Goal: Task Accomplishment & Management: Manage account settings

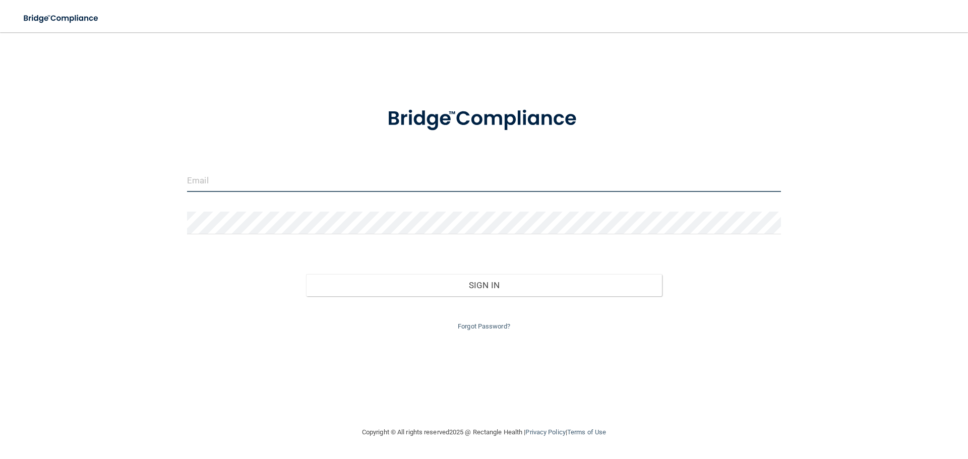
click at [262, 186] on input "email" at bounding box center [484, 180] width 594 height 23
type input "[EMAIL_ADDRESS][DOMAIN_NAME]"
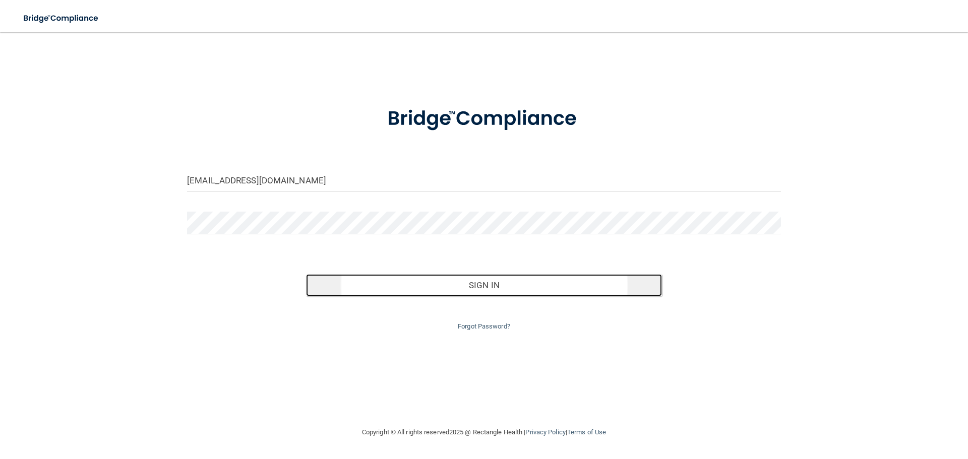
click at [502, 288] on button "Sign In" at bounding box center [484, 285] width 356 height 22
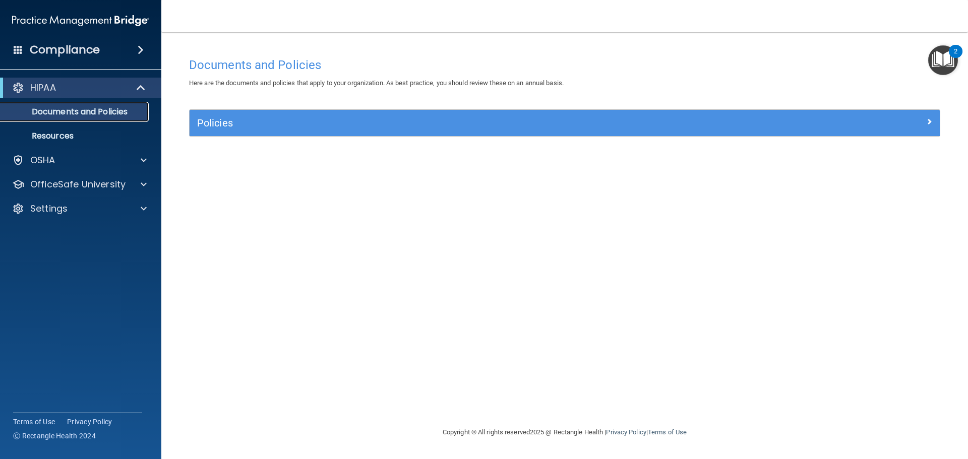
click at [111, 111] on p "Documents and Policies" at bounding box center [76, 112] width 138 height 10
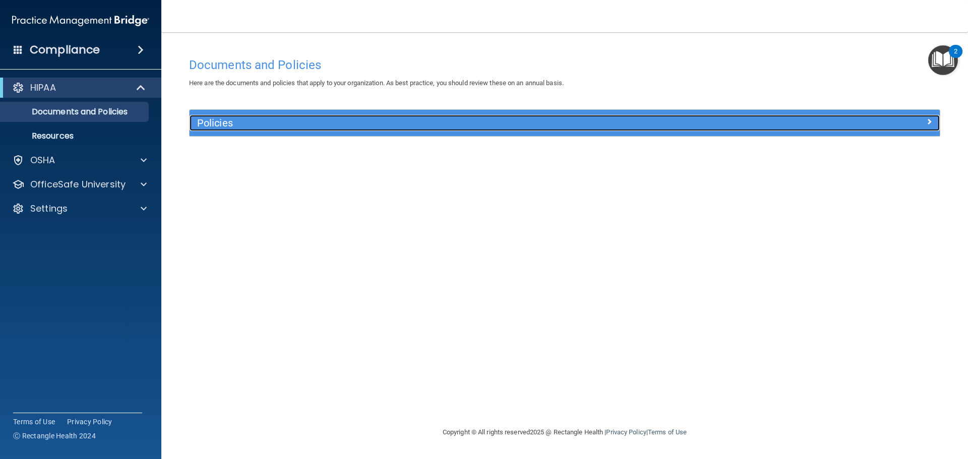
click at [217, 123] on h5 "Policies" at bounding box center [470, 122] width 547 height 11
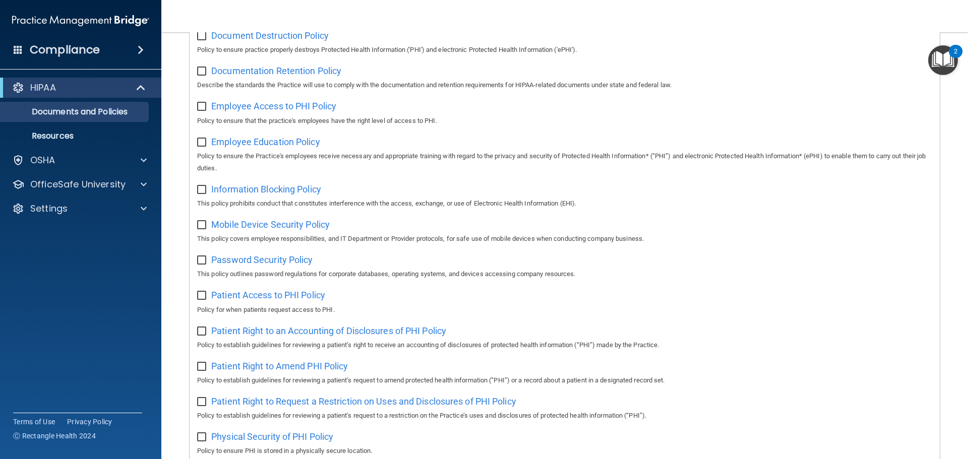
scroll to position [454, 0]
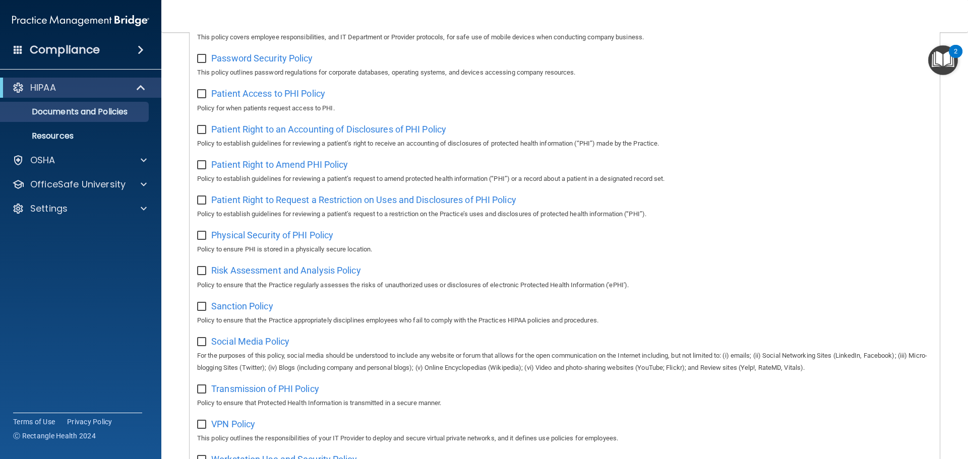
click at [140, 49] on span at bounding box center [141, 50] width 6 height 12
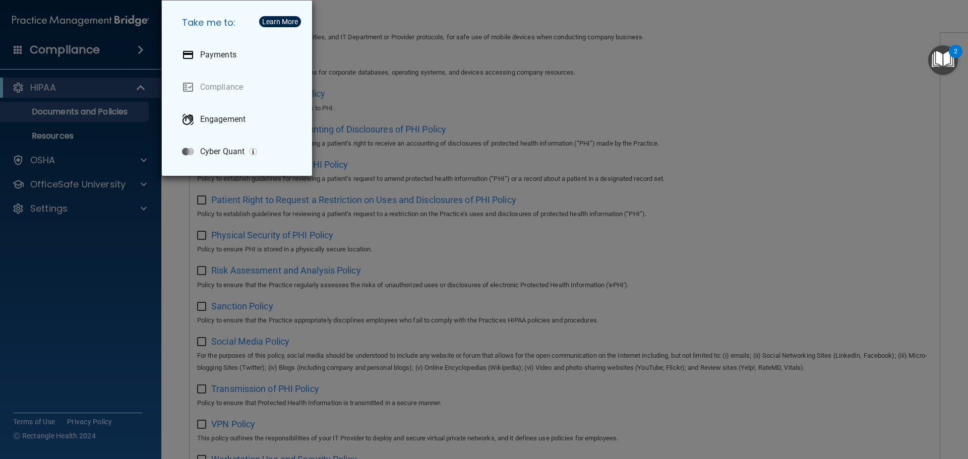
click at [776, 123] on div "Take me to: Payments Compliance Engagement Cyber Quant" at bounding box center [484, 229] width 968 height 459
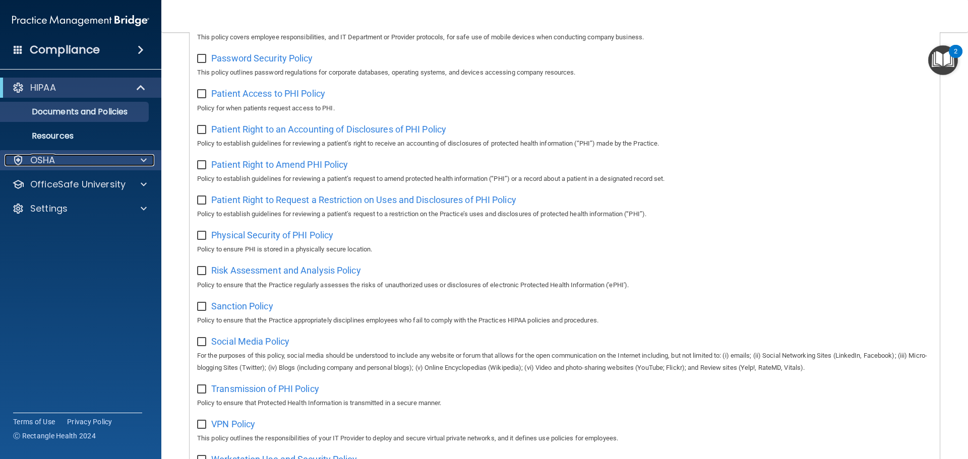
click at [137, 160] on div at bounding box center [142, 160] width 25 height 12
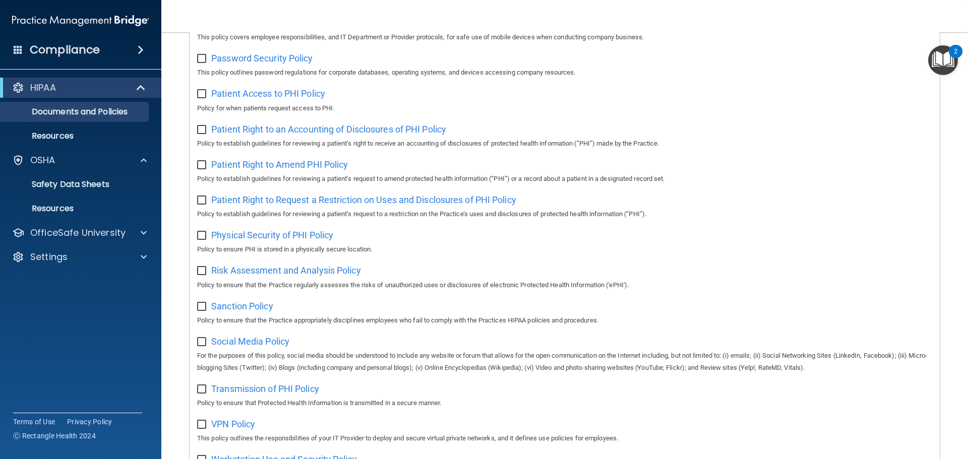
click at [20, 48] on span at bounding box center [18, 49] width 9 height 9
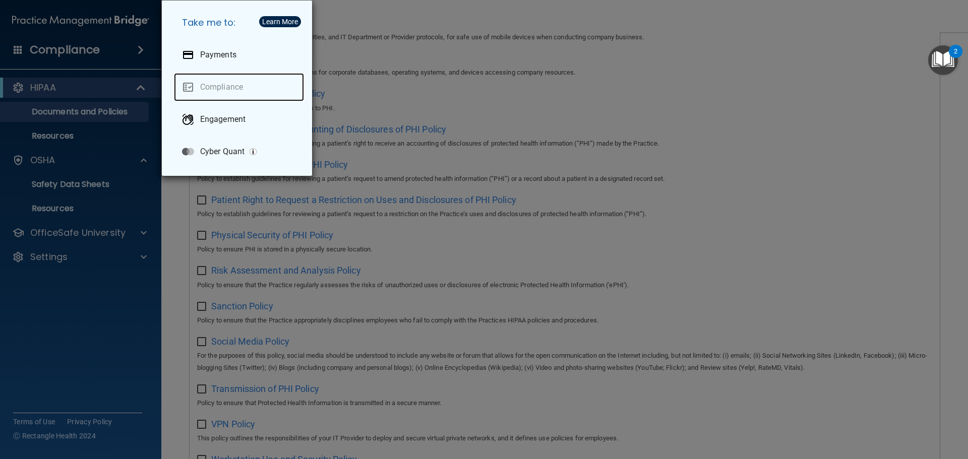
click at [232, 87] on link "Compliance" at bounding box center [239, 87] width 130 height 28
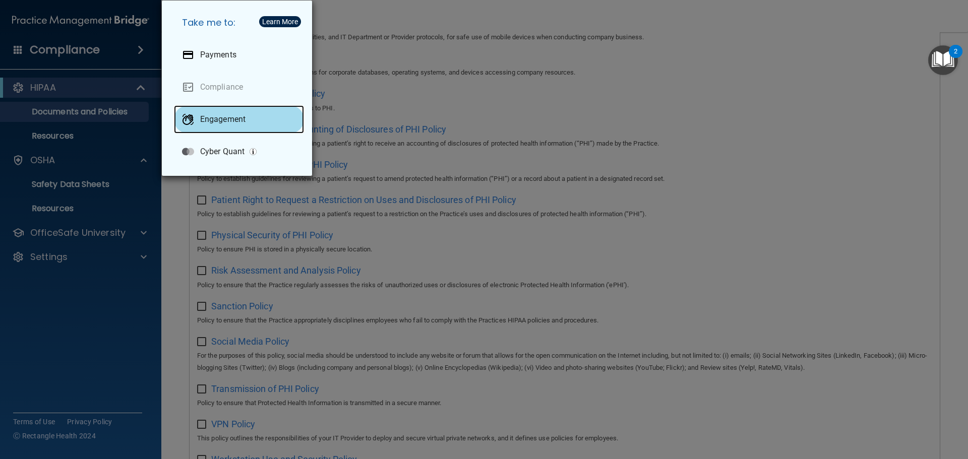
click at [212, 116] on p "Engagement" at bounding box center [222, 119] width 45 height 10
click at [565, 112] on div "Take me to: Payments Compliance Engagement Cyber Quant" at bounding box center [484, 229] width 968 height 459
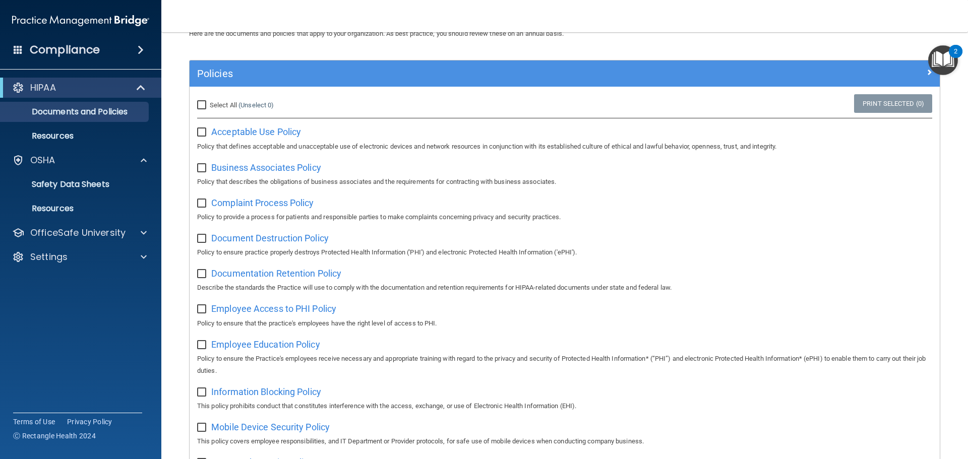
scroll to position [0, 0]
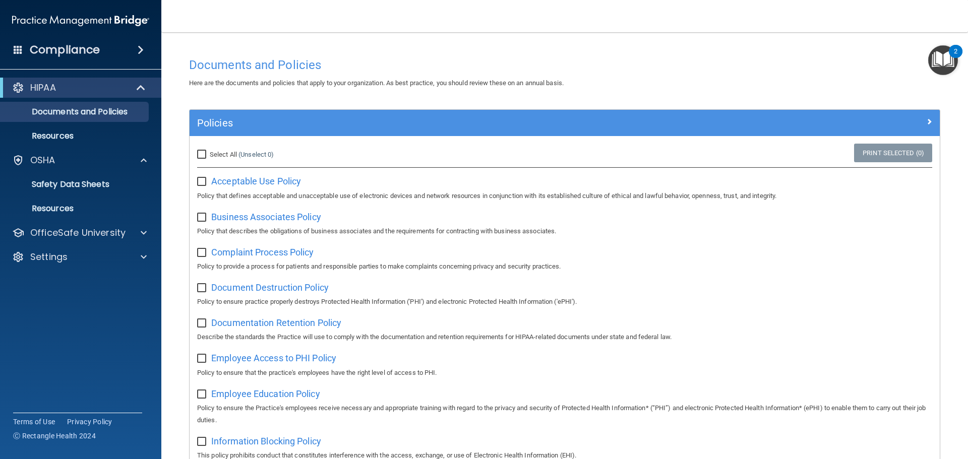
click at [15, 48] on span at bounding box center [18, 49] width 9 height 9
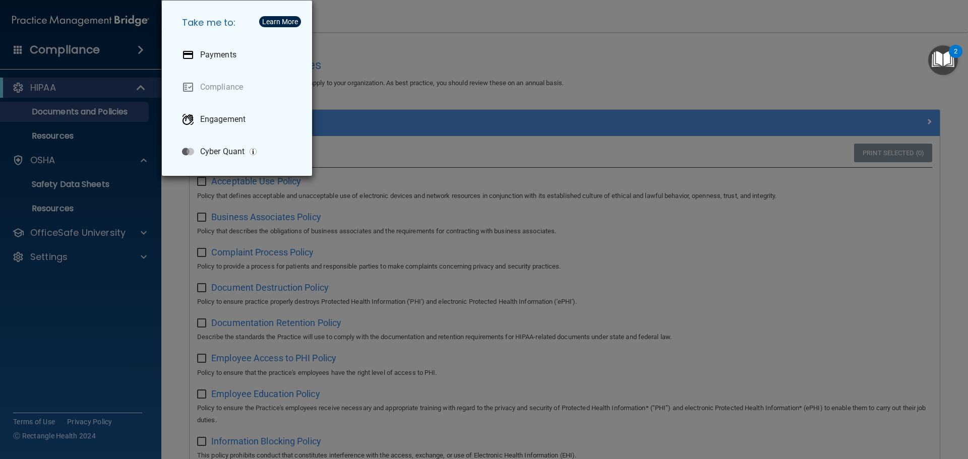
click at [15, 48] on div "Take me to: Payments Compliance Engagement Cyber Quant" at bounding box center [484, 229] width 968 height 459
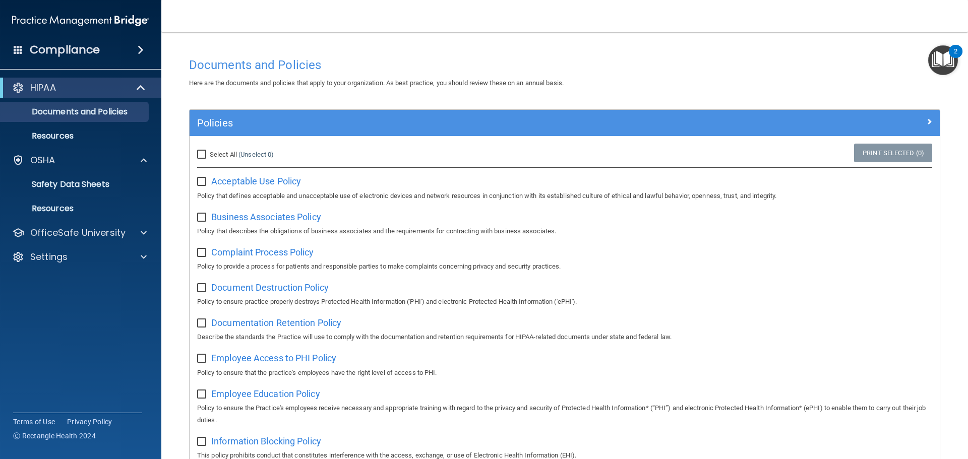
click at [140, 48] on span at bounding box center [141, 50] width 6 height 12
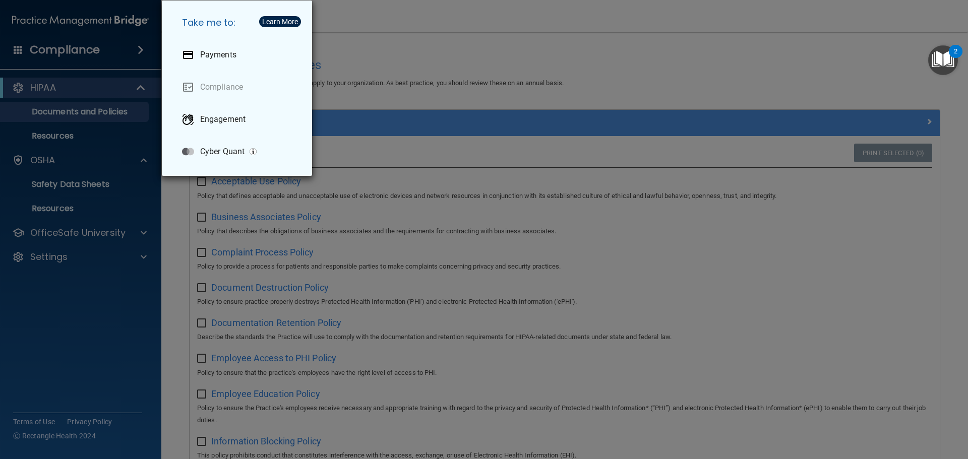
click at [140, 48] on div "Take me to: Payments Compliance Engagement Cyber Quant" at bounding box center [484, 229] width 968 height 459
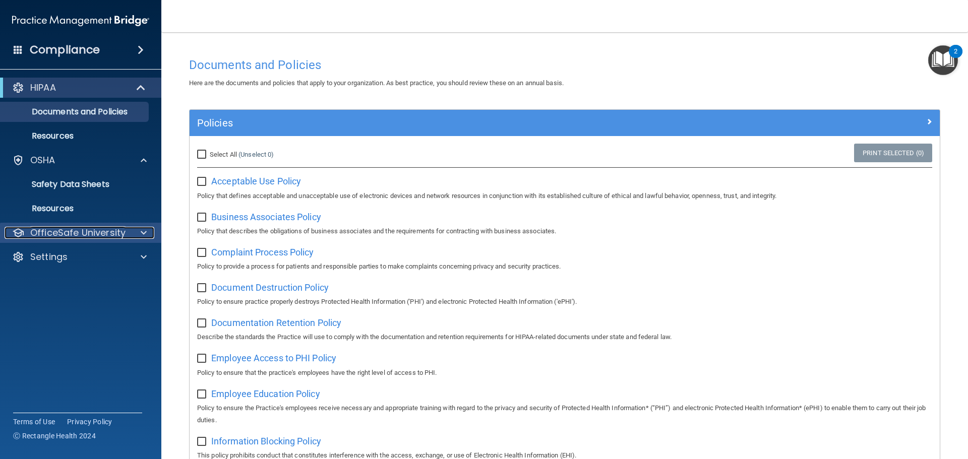
click at [137, 232] on div at bounding box center [142, 233] width 25 height 12
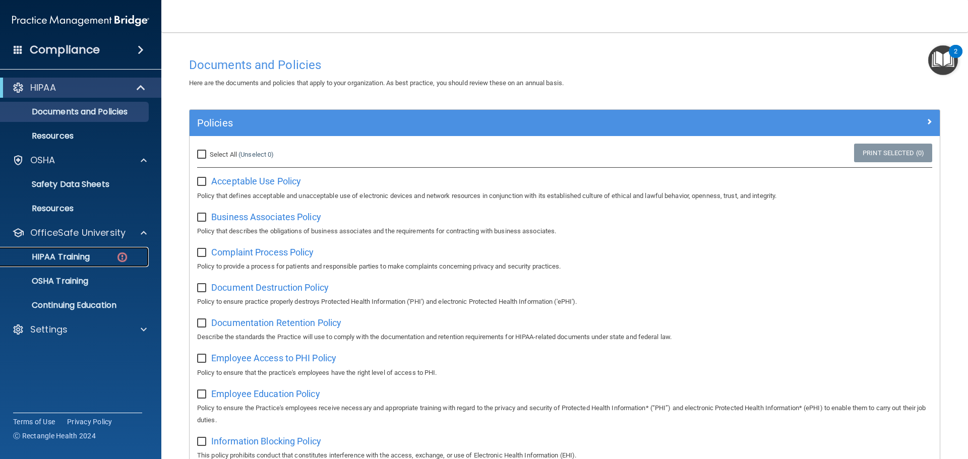
click at [74, 258] on p "HIPAA Training" at bounding box center [48, 257] width 83 height 10
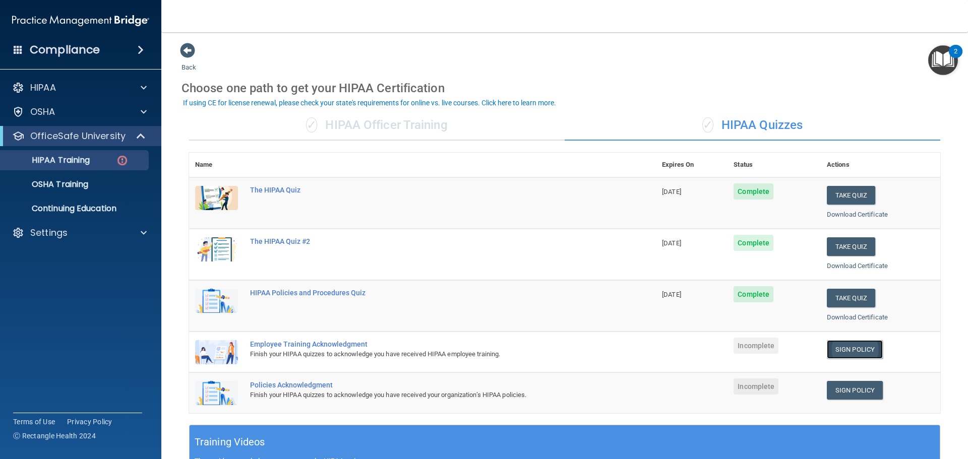
click at [845, 351] on link "Sign Policy" at bounding box center [854, 349] width 56 height 19
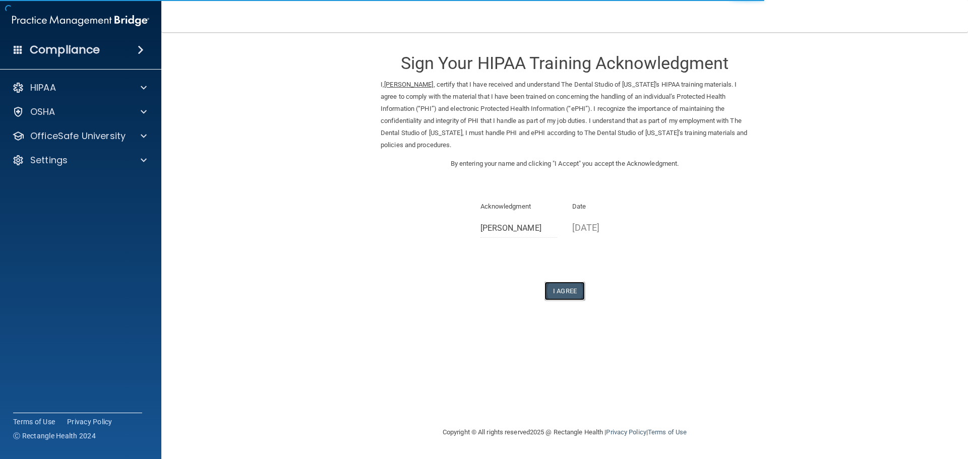
click at [568, 292] on button "I Agree" at bounding box center [564, 291] width 40 height 19
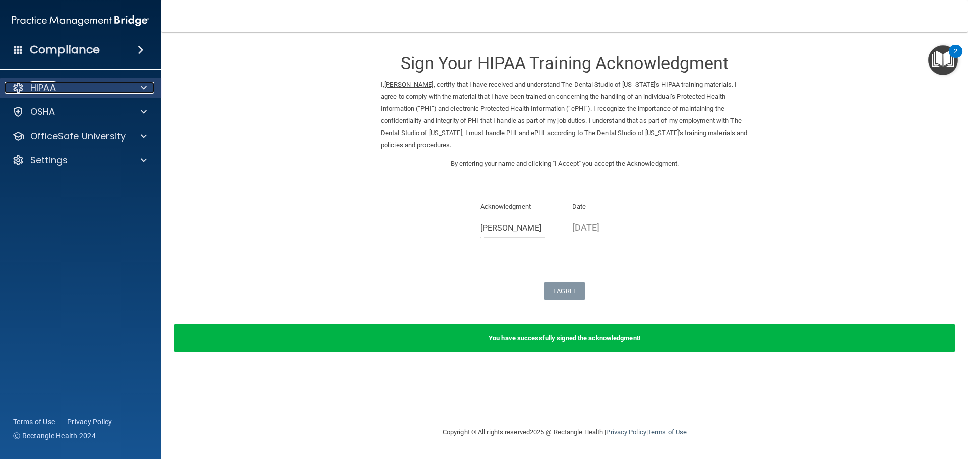
click at [140, 90] on div at bounding box center [142, 88] width 25 height 12
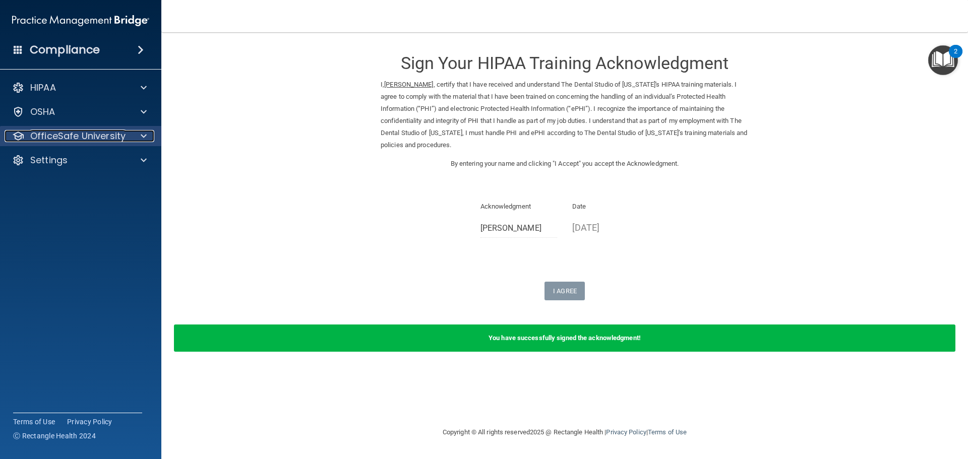
click at [139, 135] on div at bounding box center [142, 136] width 25 height 12
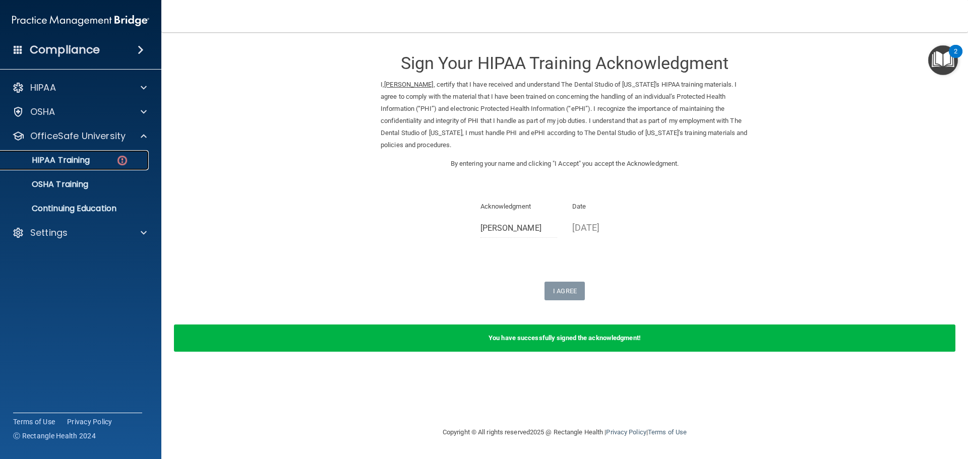
click at [70, 156] on p "HIPAA Training" at bounding box center [48, 160] width 83 height 10
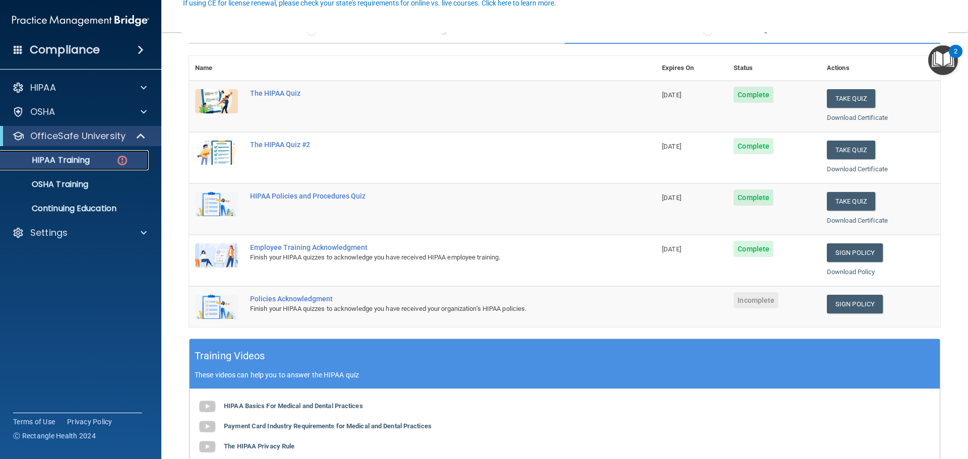
scroll to position [101, 0]
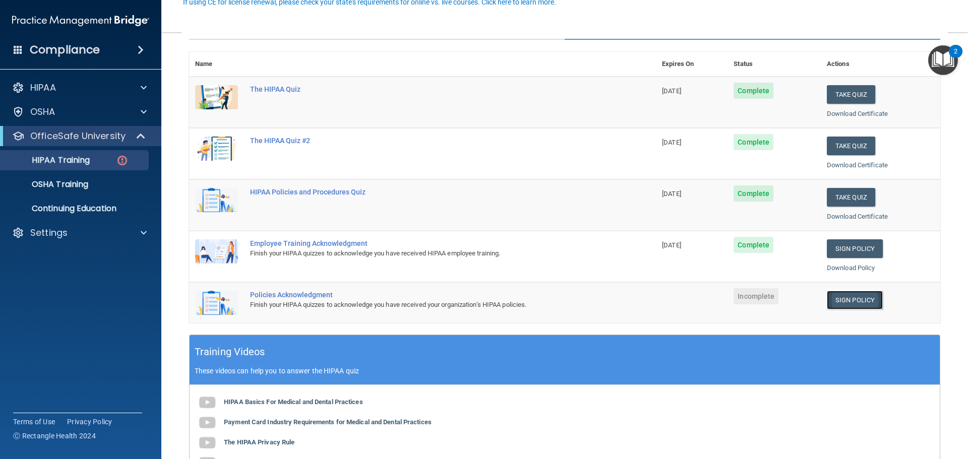
click at [847, 302] on link "Sign Policy" at bounding box center [854, 300] width 56 height 19
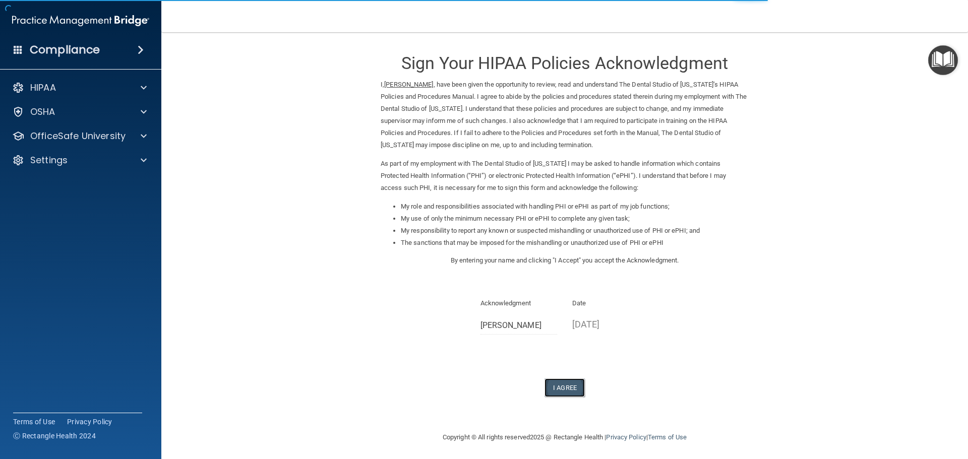
click at [564, 389] on button "I Agree" at bounding box center [564, 387] width 40 height 19
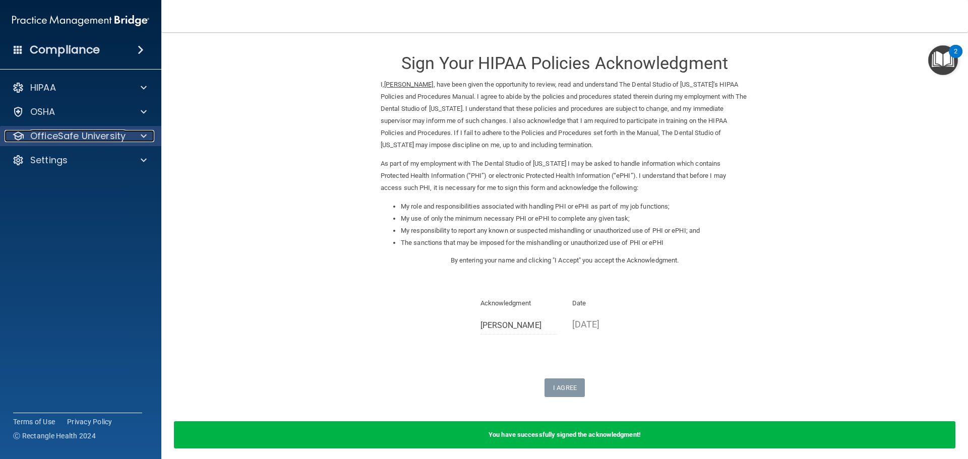
click at [141, 134] on span at bounding box center [144, 136] width 6 height 12
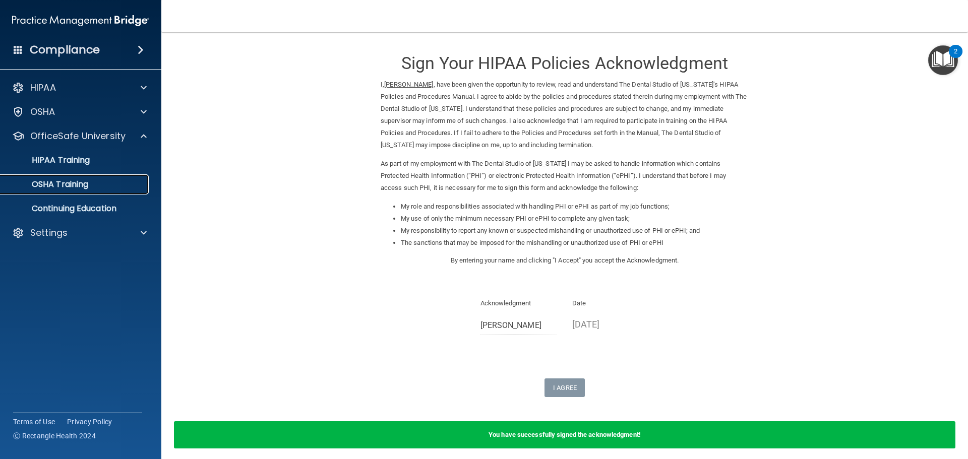
click at [68, 182] on p "OSHA Training" at bounding box center [48, 184] width 82 height 10
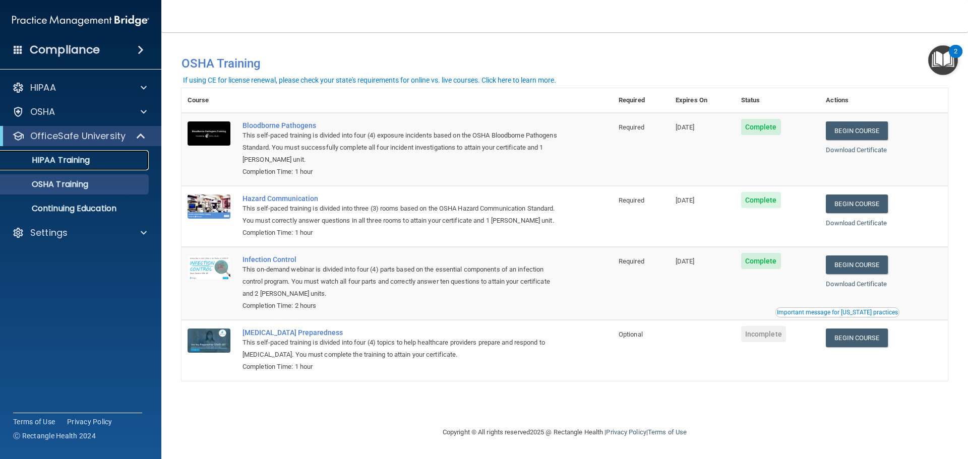
click at [76, 159] on p "HIPAA Training" at bounding box center [48, 160] width 83 height 10
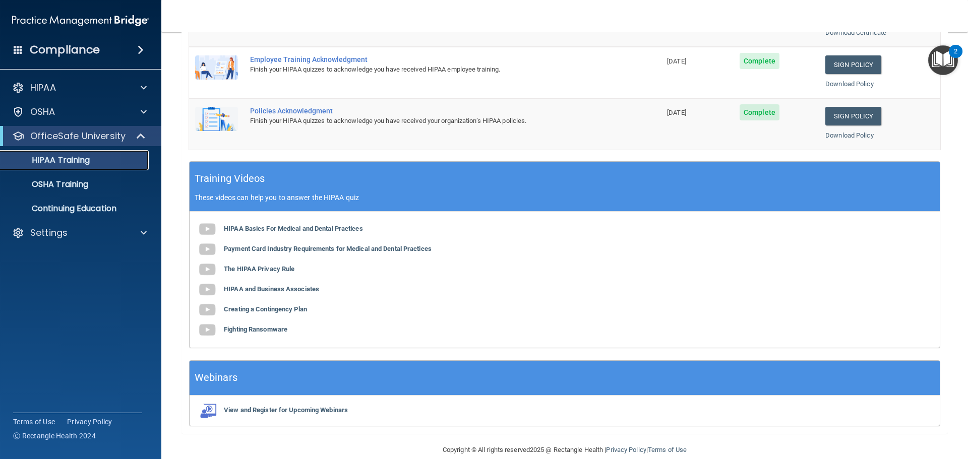
scroll to position [300, 0]
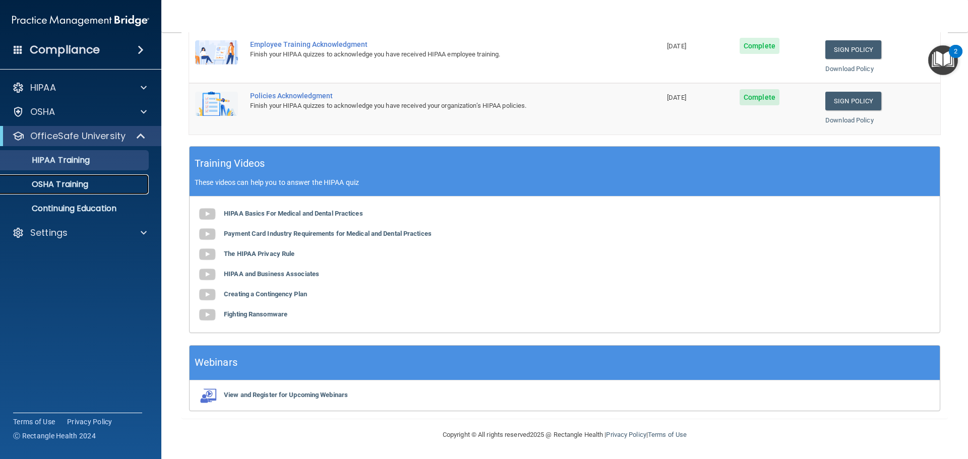
click at [66, 188] on p "OSHA Training" at bounding box center [48, 184] width 82 height 10
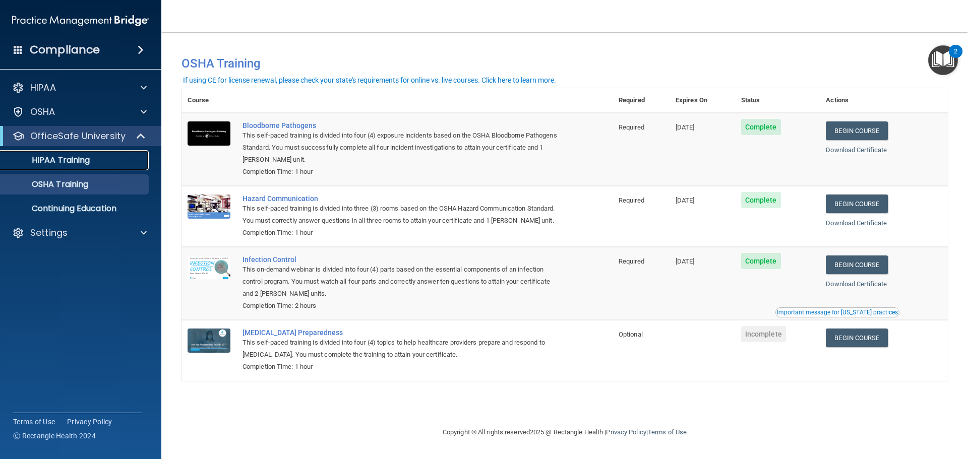
click at [65, 164] on p "HIPAA Training" at bounding box center [48, 160] width 83 height 10
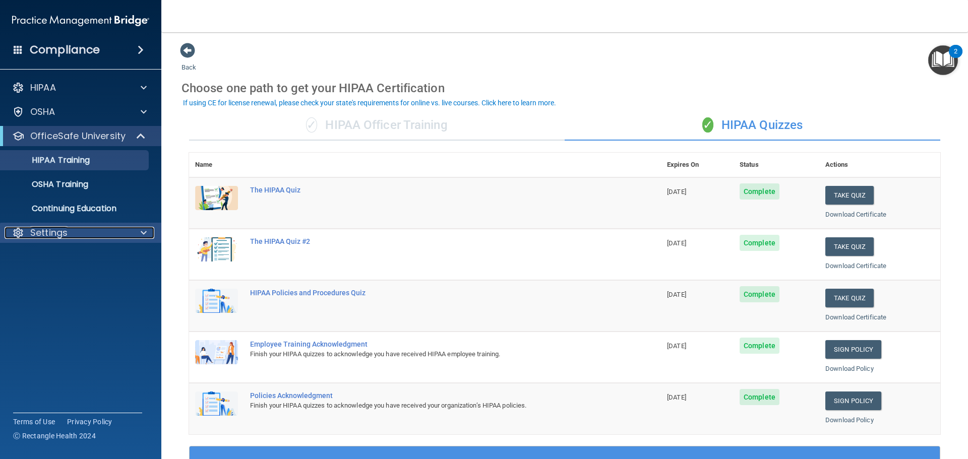
click at [139, 232] on div at bounding box center [142, 233] width 25 height 12
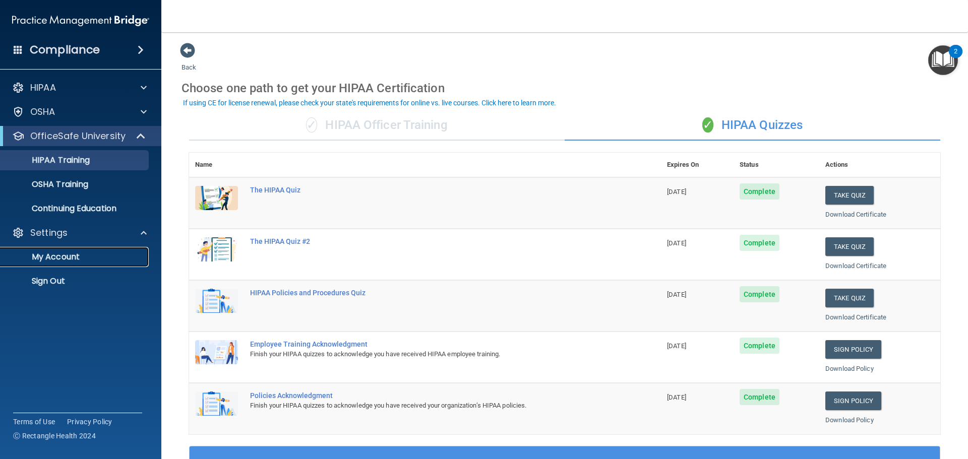
click at [55, 261] on p "My Account" at bounding box center [76, 257] width 138 height 10
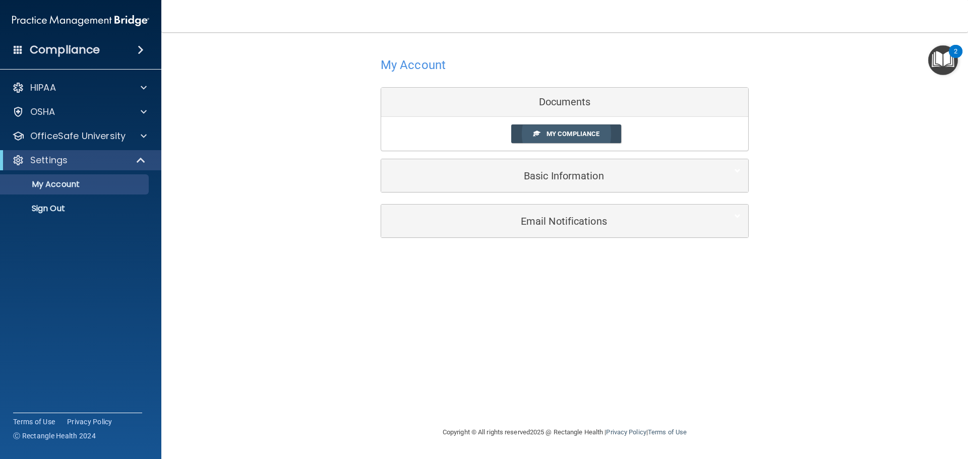
click at [558, 133] on span "My Compliance" at bounding box center [572, 134] width 53 height 8
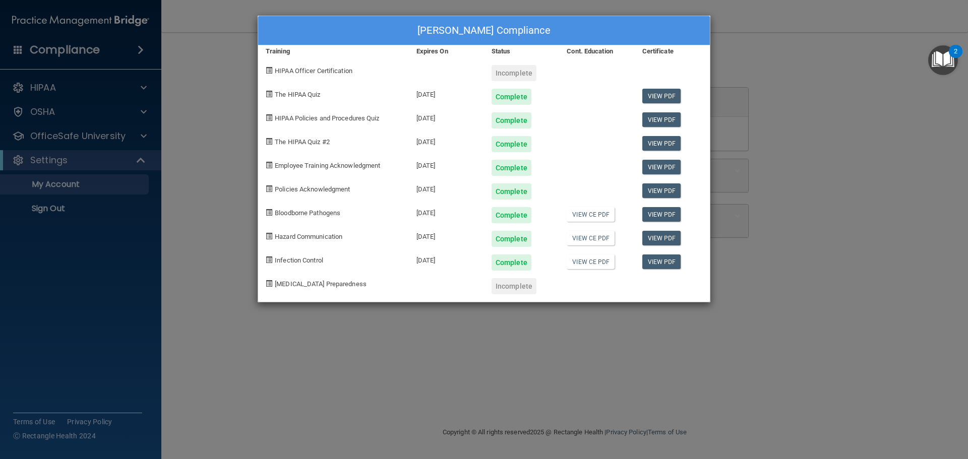
click at [684, 34] on div "Julie Ann Andersen's Compliance" at bounding box center [484, 30] width 452 height 29
click at [518, 74] on div "Incomplete" at bounding box center [513, 73] width 45 height 16
click at [438, 360] on div "Julie Ann Andersen's Compliance Training Expires On Status Cont. Education Cert…" at bounding box center [484, 229] width 968 height 459
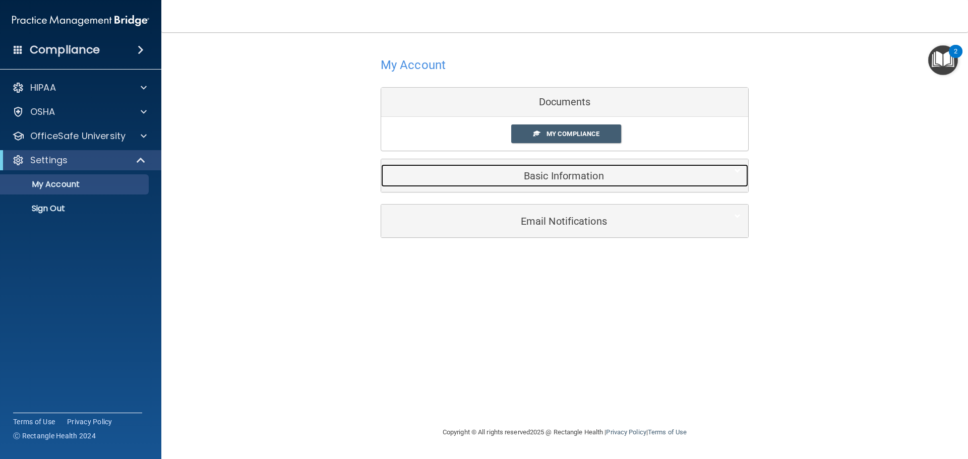
click at [544, 177] on h5 "Basic Information" at bounding box center [549, 175] width 321 height 11
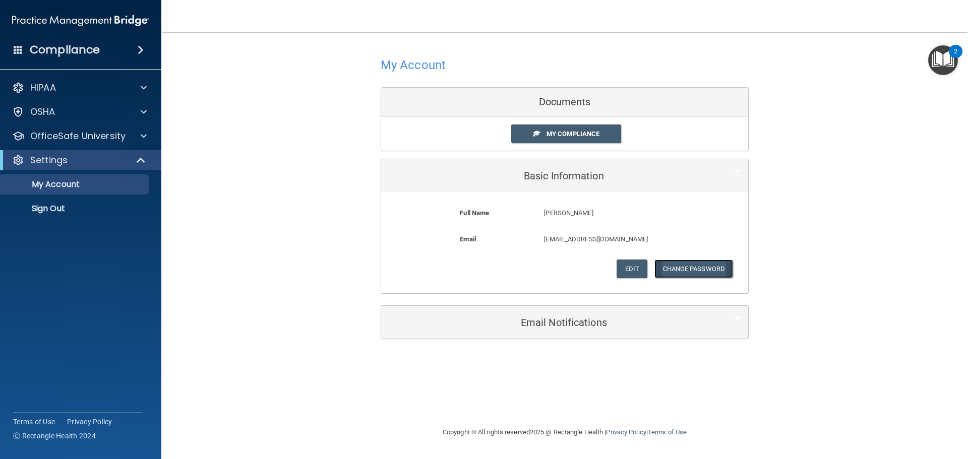
click at [683, 268] on button "Change Password" at bounding box center [693, 269] width 79 height 19
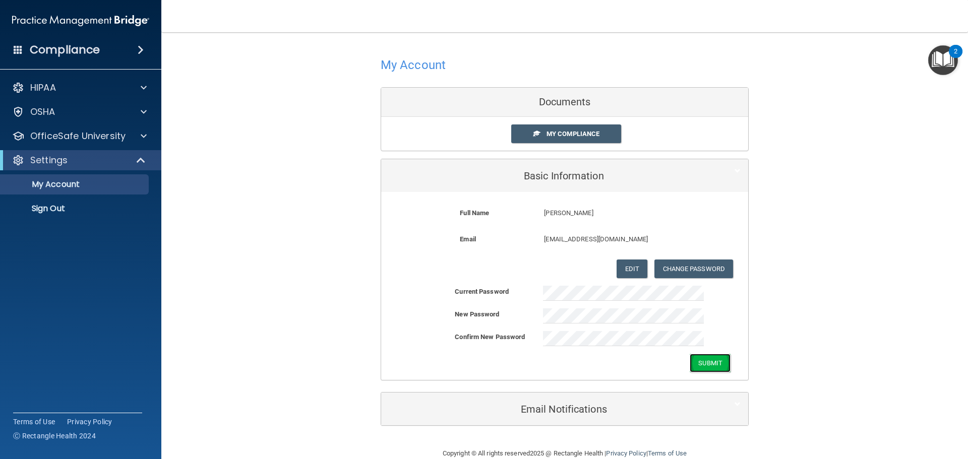
click at [704, 363] on button "Submit" at bounding box center [709, 363] width 41 height 19
